Goal: Transaction & Acquisition: Book appointment/travel/reservation

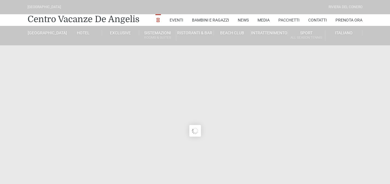
type input "[DATE]"
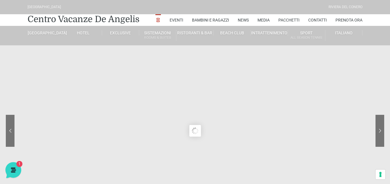
click at [16, 168] on icon at bounding box center [12, 168] width 15 height 15
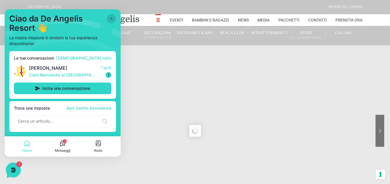
click at [111, 19] on icon at bounding box center [111, 18] width 5 height 5
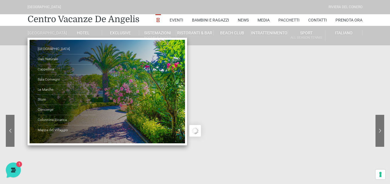
click at [43, 33] on link "[GEOGRAPHIC_DATA]" at bounding box center [46, 32] width 37 height 5
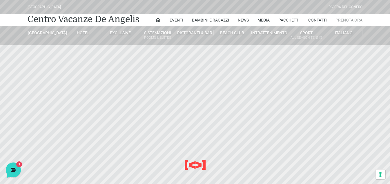
click at [351, 18] on link "Prenota Ora" at bounding box center [348, 20] width 27 height 12
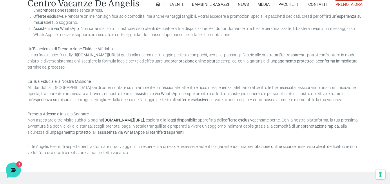
scroll to position [466, 0]
